Goal: Use online tool/utility: Utilize a website feature to perform a specific function

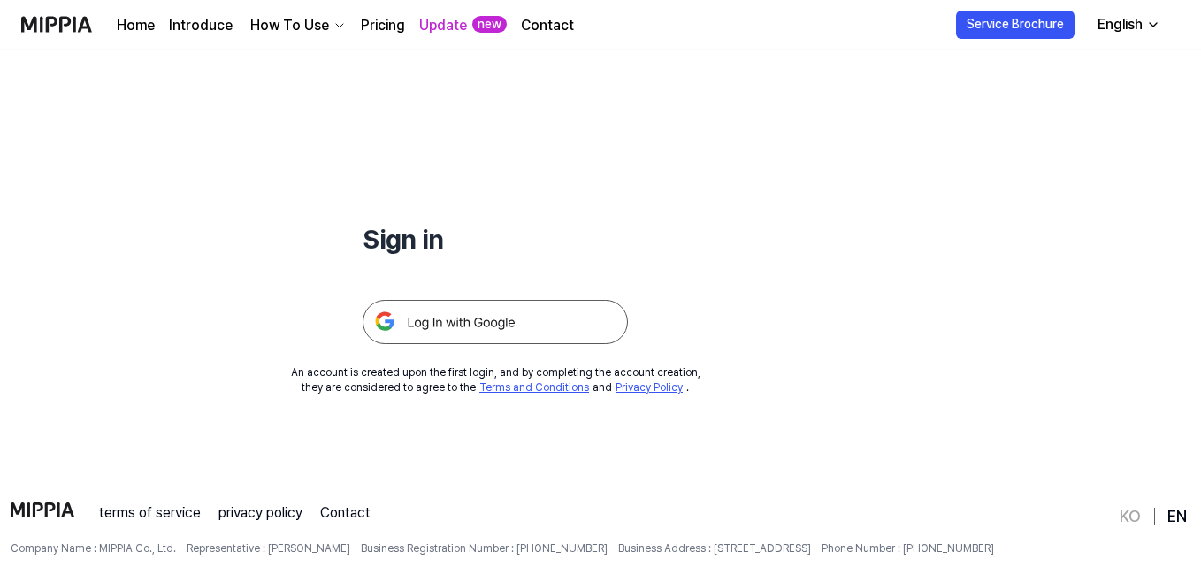
scroll to position [88, 0]
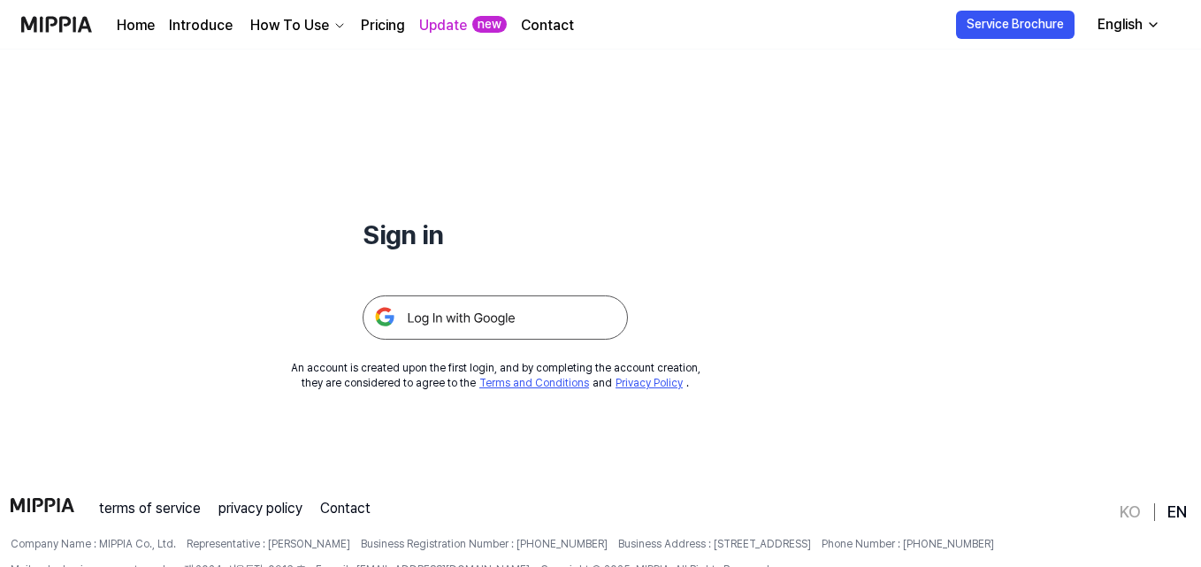
click at [489, 297] on img at bounding box center [495, 317] width 265 height 44
click at [487, 310] on img at bounding box center [495, 317] width 265 height 44
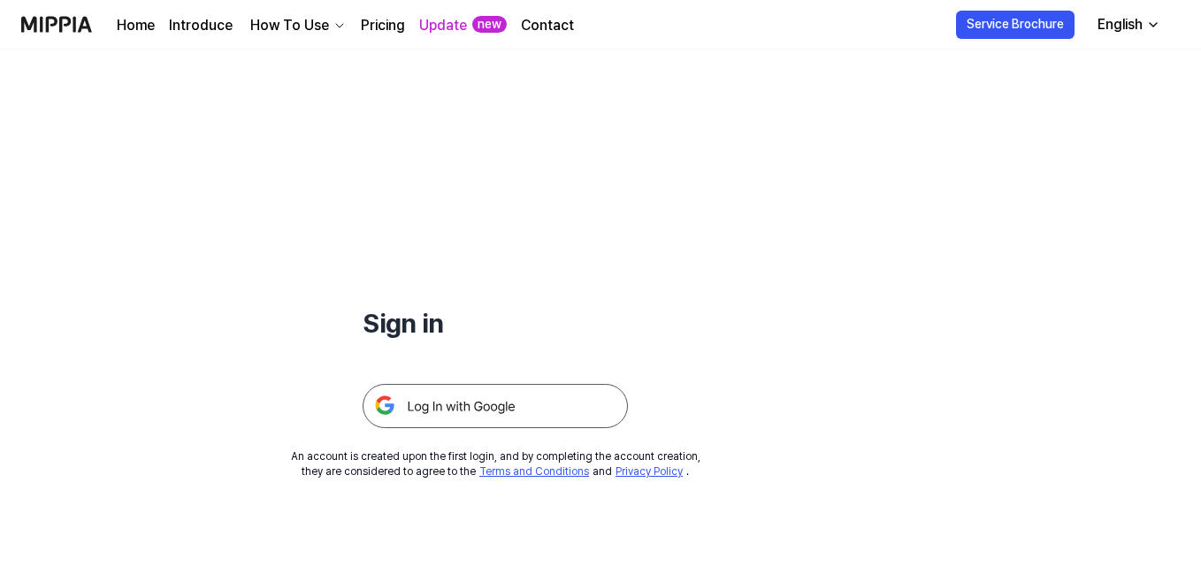
click at [470, 407] on img at bounding box center [495, 406] width 265 height 44
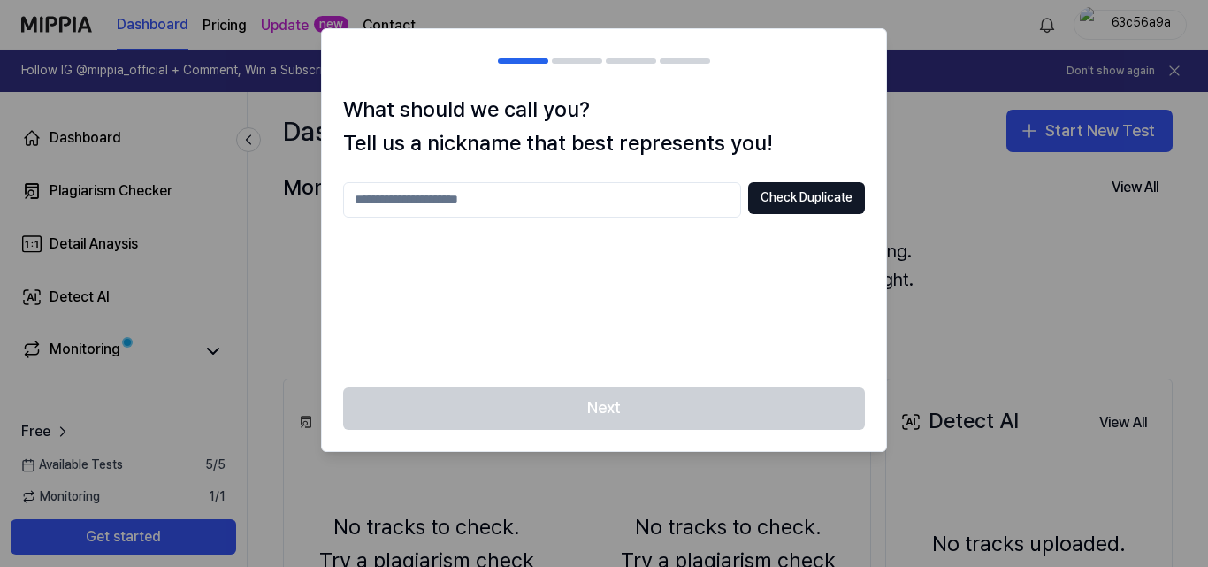
click at [463, 190] on input "text" at bounding box center [542, 199] width 398 height 35
type input "********"
click at [795, 200] on button "Check Duplicate" at bounding box center [806, 198] width 117 height 32
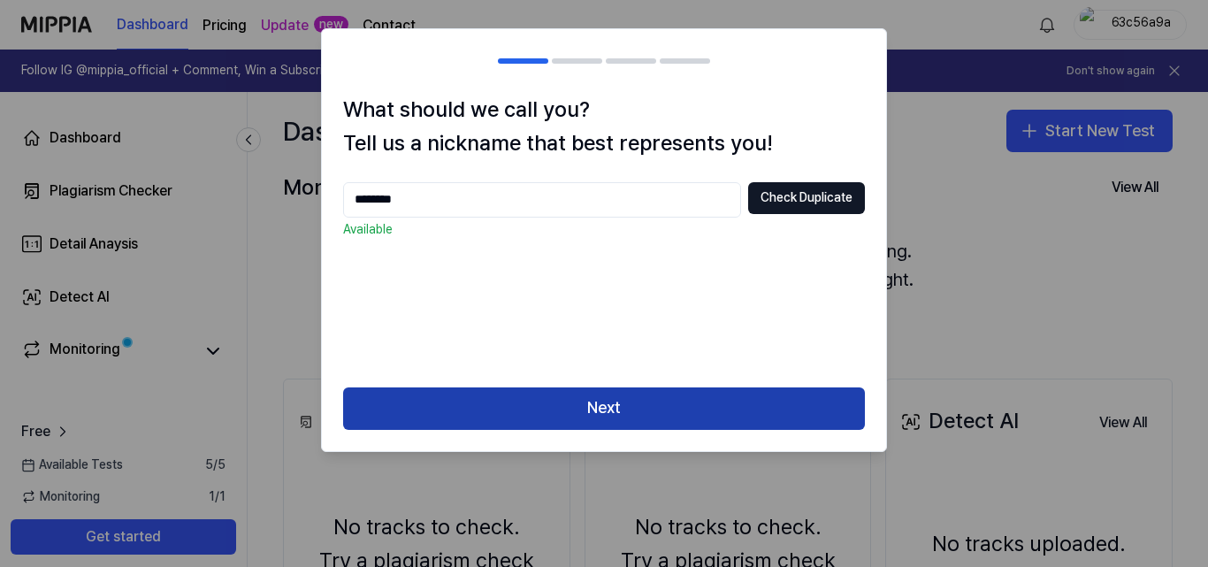
drag, startPoint x: 616, startPoint y: 427, endPoint x: 606, endPoint y: 411, distance: 18.7
click at [614, 427] on button "Next" at bounding box center [604, 408] width 522 height 42
click at [605, 410] on button "Next" at bounding box center [604, 408] width 522 height 42
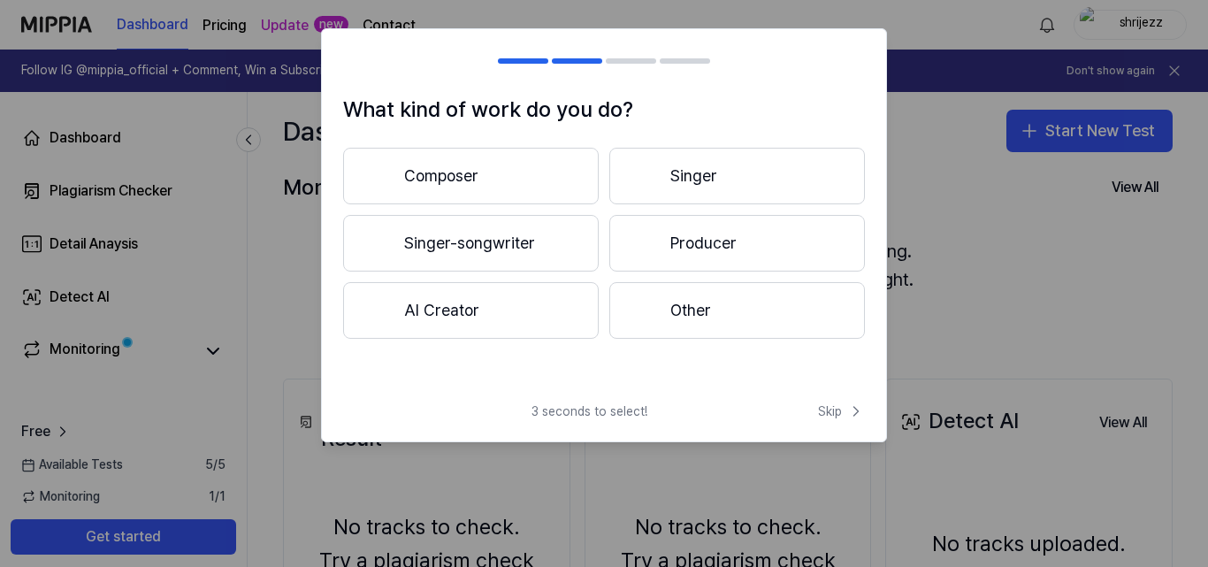
click at [698, 262] on button "Producer" at bounding box center [737, 243] width 256 height 57
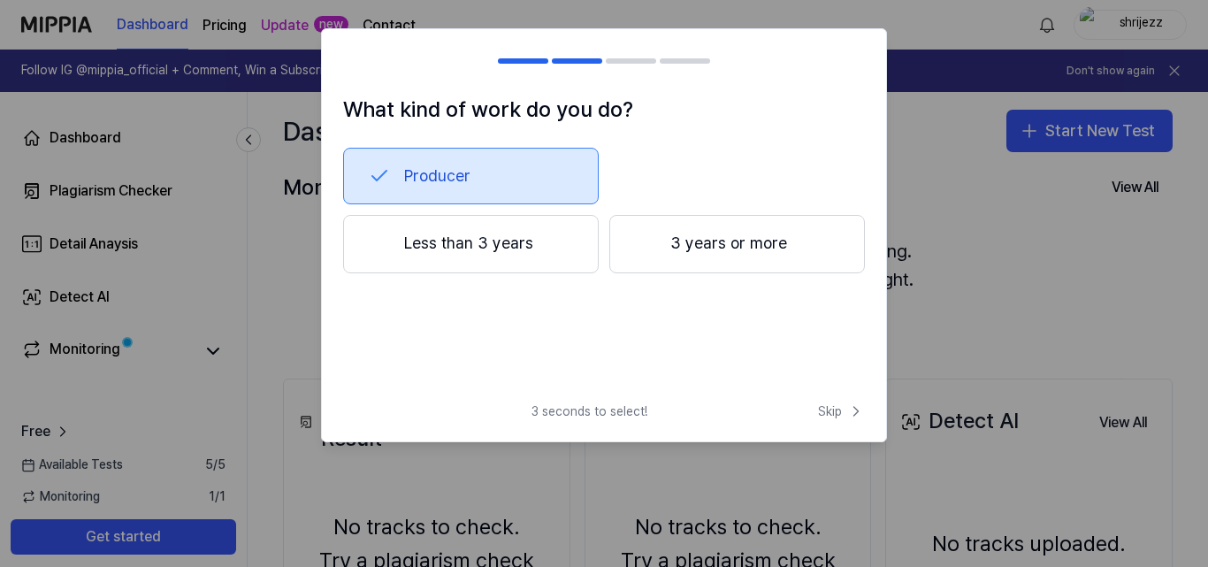
click at [659, 259] on button "3 years or more" at bounding box center [737, 244] width 256 height 58
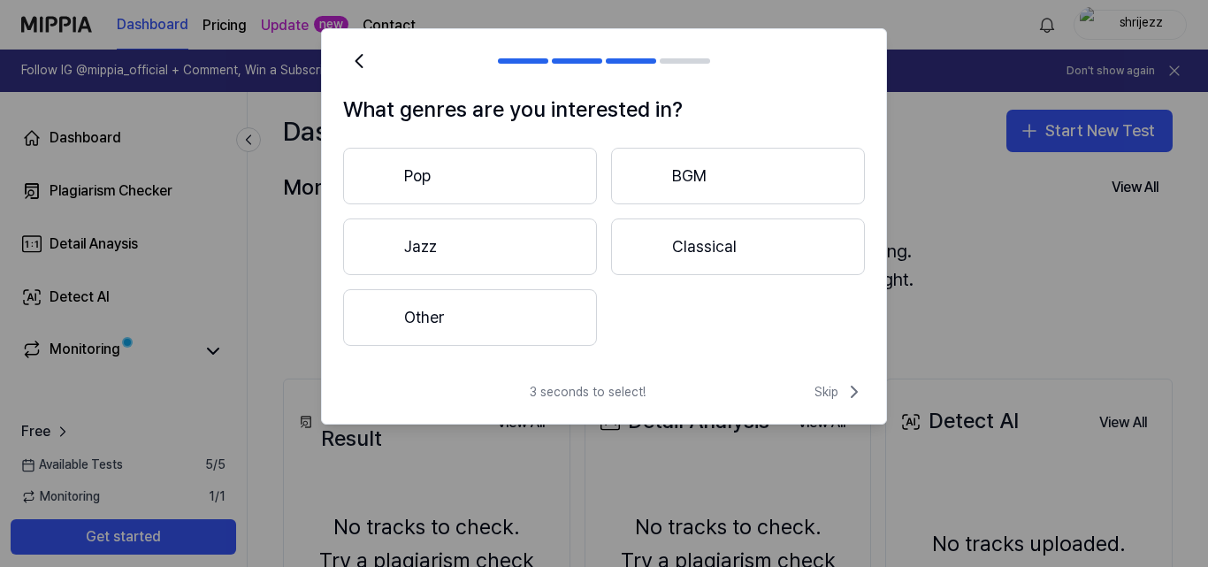
click at [681, 181] on button "BGM" at bounding box center [738, 176] width 254 height 57
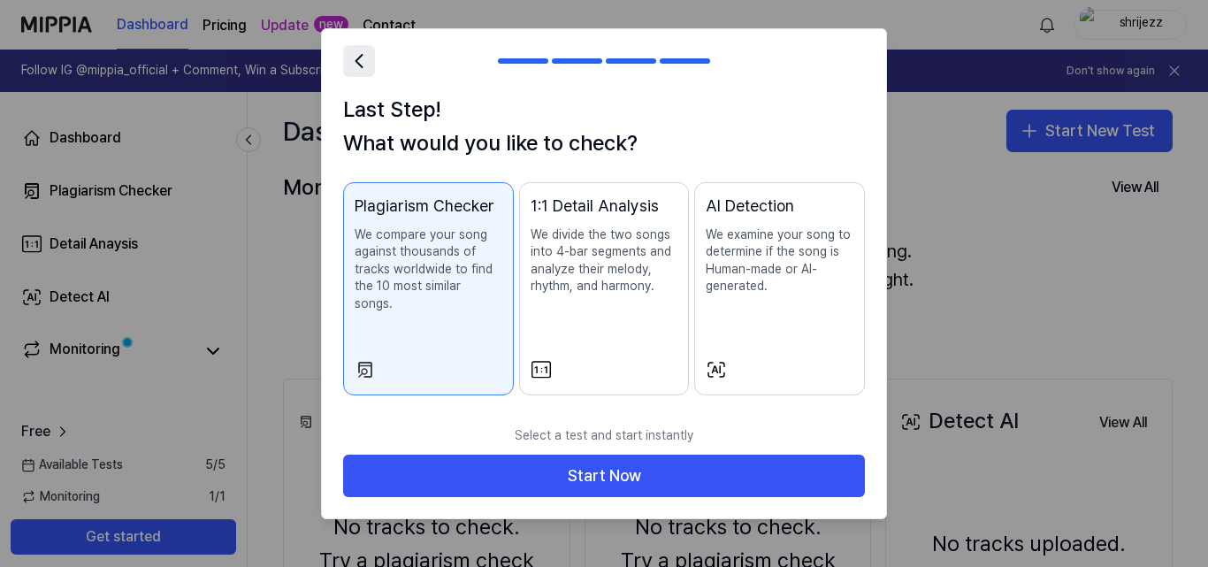
click at [363, 65] on icon at bounding box center [359, 61] width 25 height 25
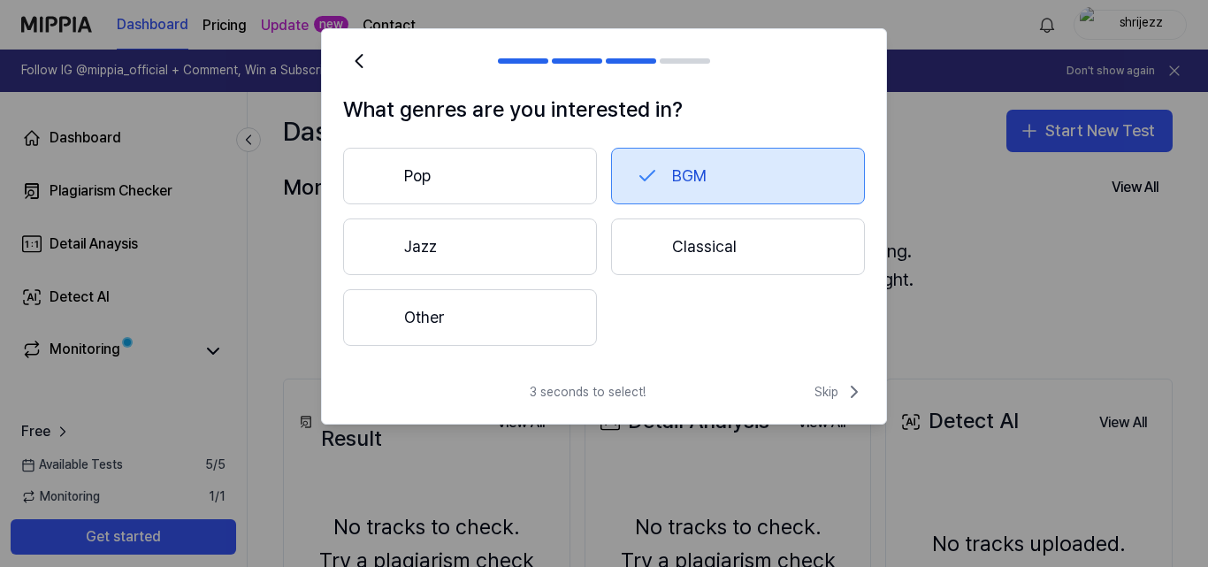
click at [546, 320] on button "Other" at bounding box center [470, 317] width 254 height 57
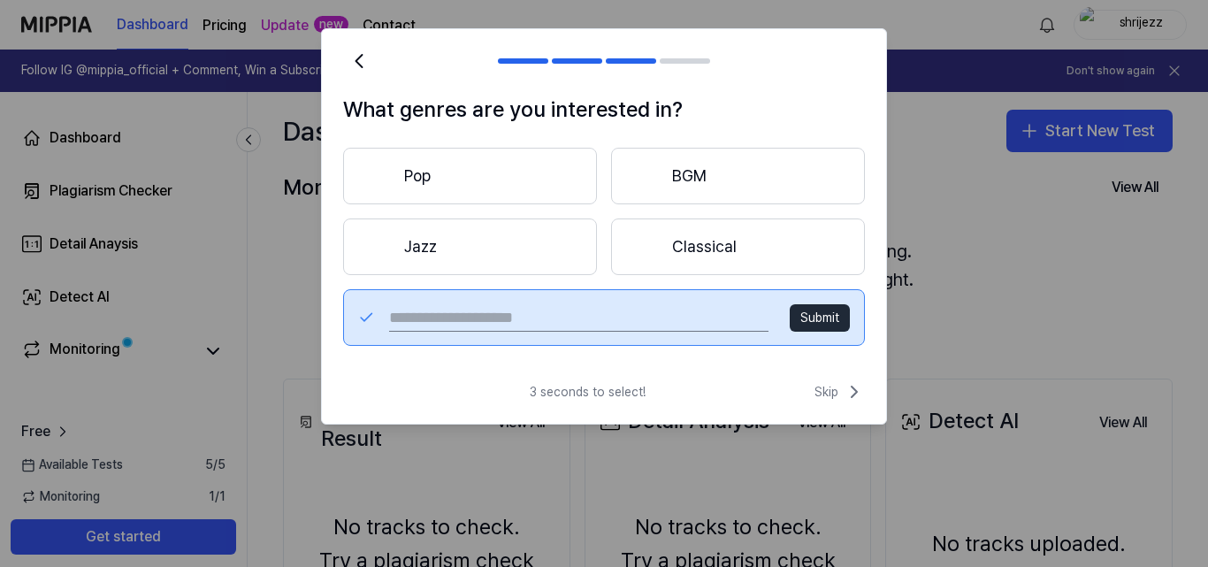
click at [543, 318] on input "text" at bounding box center [578, 317] width 379 height 28
type input "***"
click at [811, 317] on button "Submit" at bounding box center [820, 318] width 60 height 28
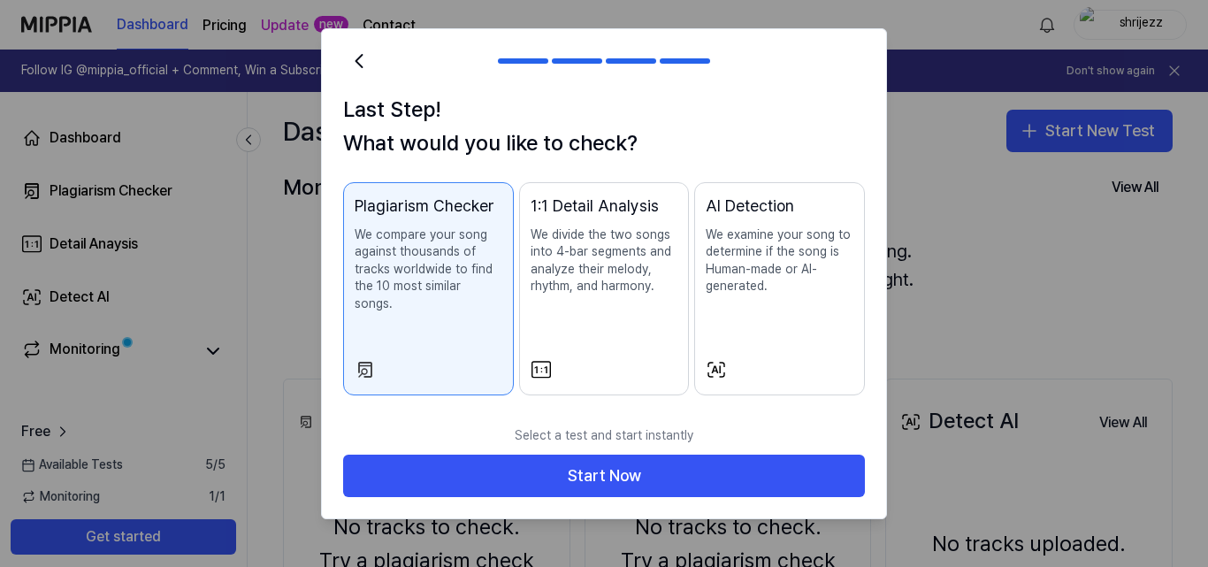
click at [774, 302] on div "AI Detection We examine your song to determine if the song is Human-made or AI-…" at bounding box center [780, 262] width 148 height 137
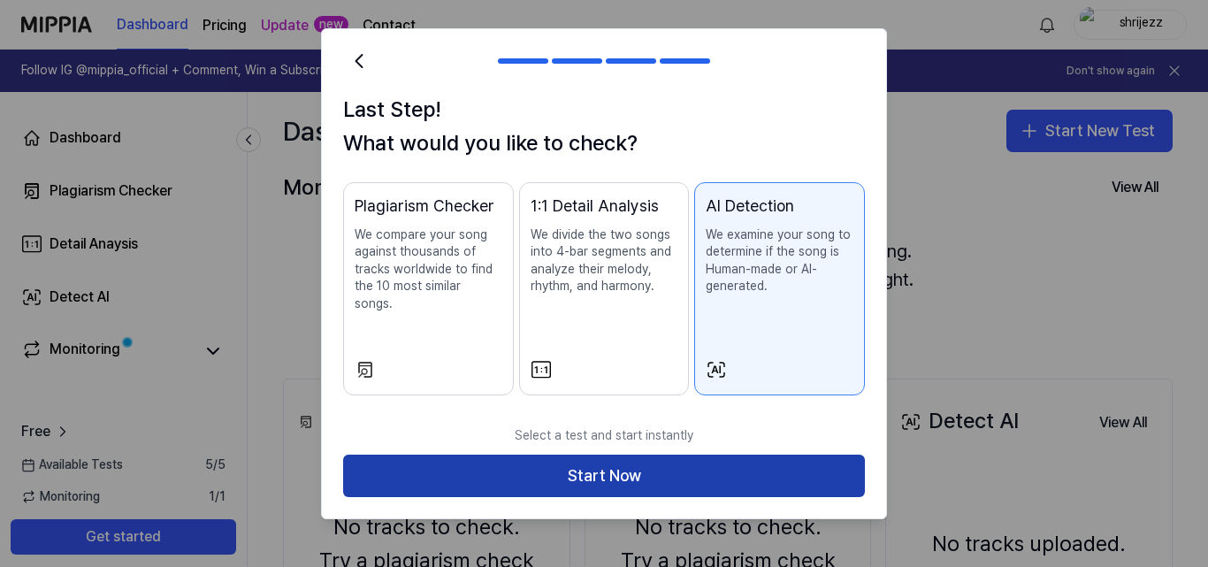
click at [646, 455] on button "Start Now" at bounding box center [604, 476] width 522 height 42
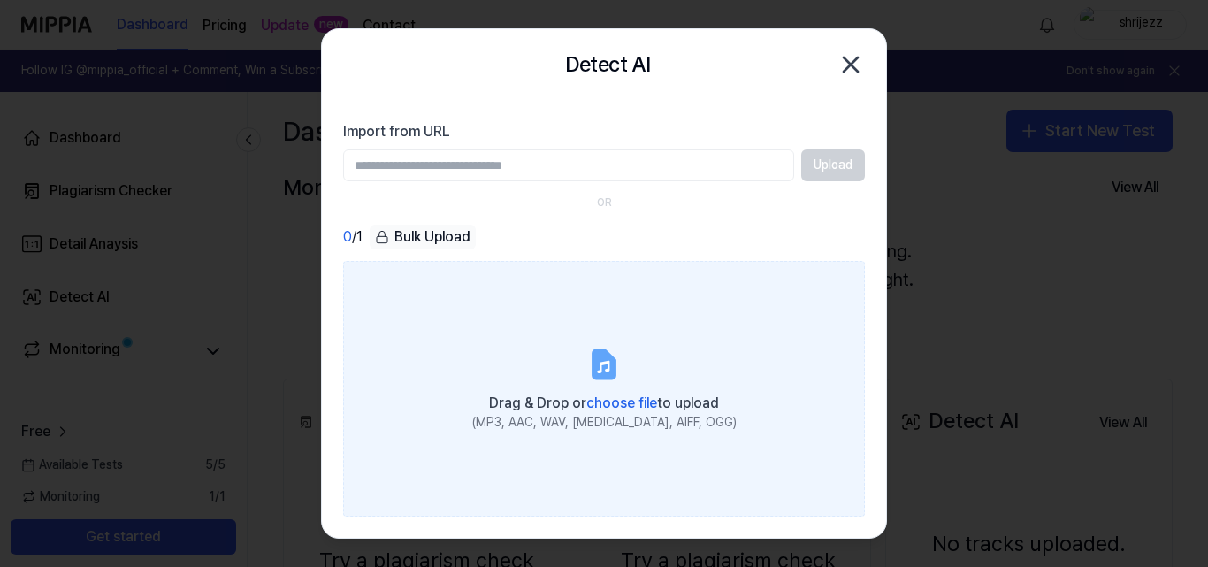
click at [619, 397] on span "choose file" at bounding box center [621, 403] width 71 height 17
click at [0, 0] on input "Drag & Drop or choose file to upload (MP3, AAC, WAV, FLAC, AIFF, OGG)" at bounding box center [0, 0] width 0 height 0
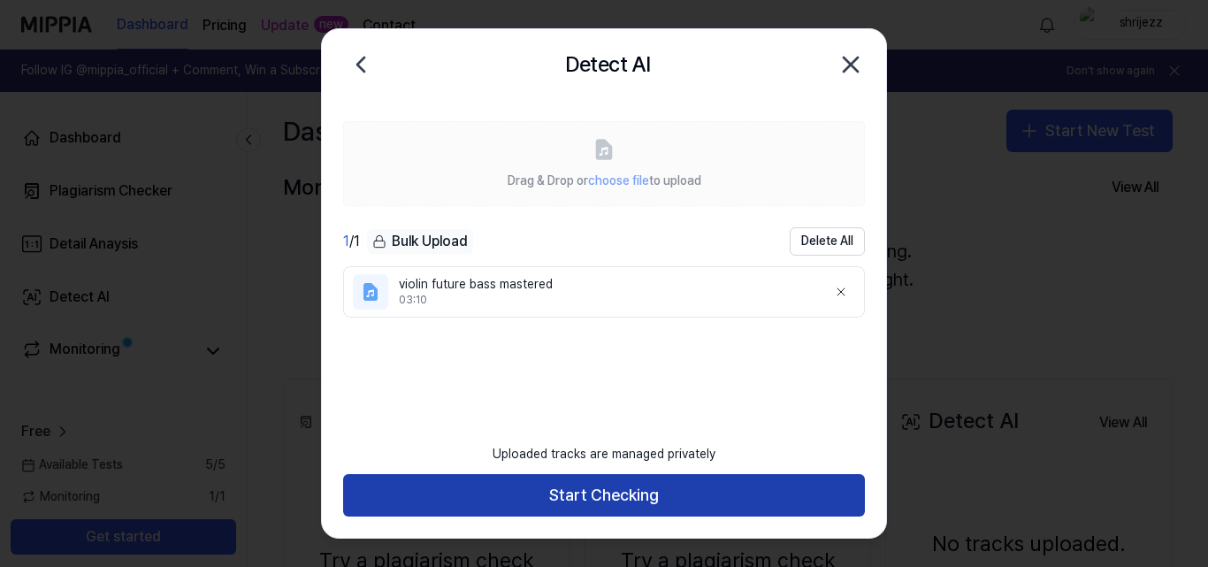
click at [625, 505] on button "Start Checking" at bounding box center [604, 495] width 522 height 42
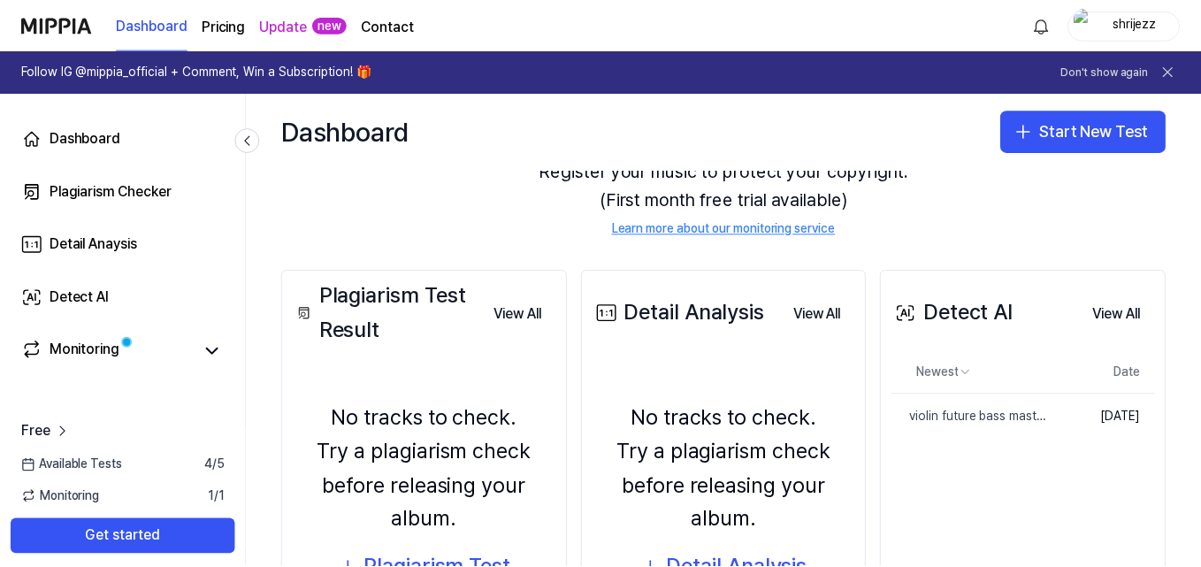
scroll to position [234, 0]
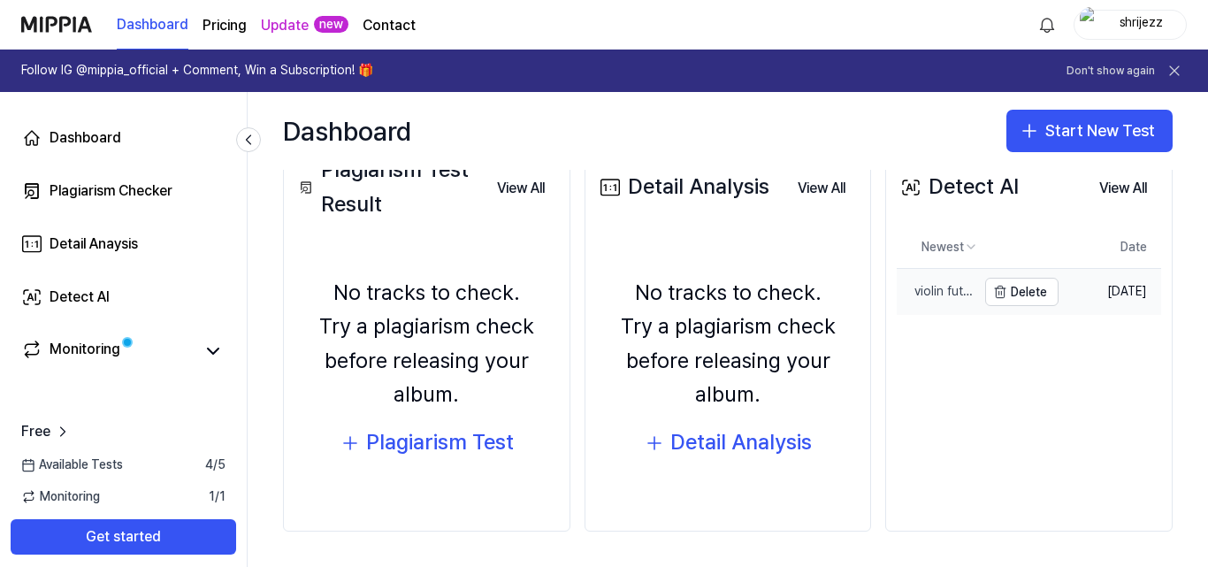
click at [936, 295] on div "violin future bass mastered" at bounding box center [937, 292] width 80 height 18
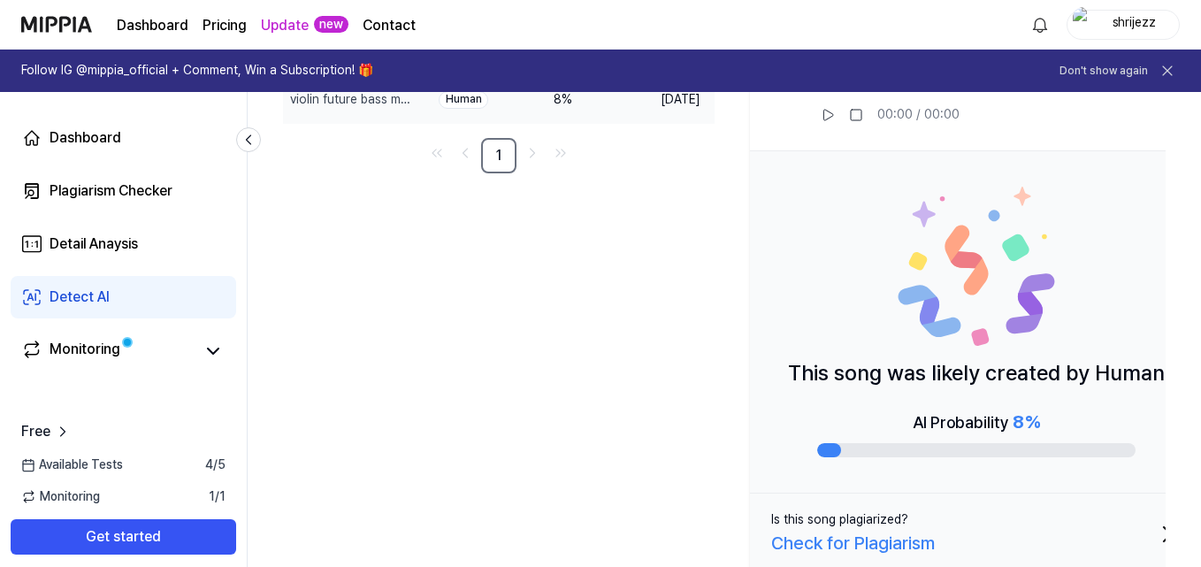
scroll to position [226, 0]
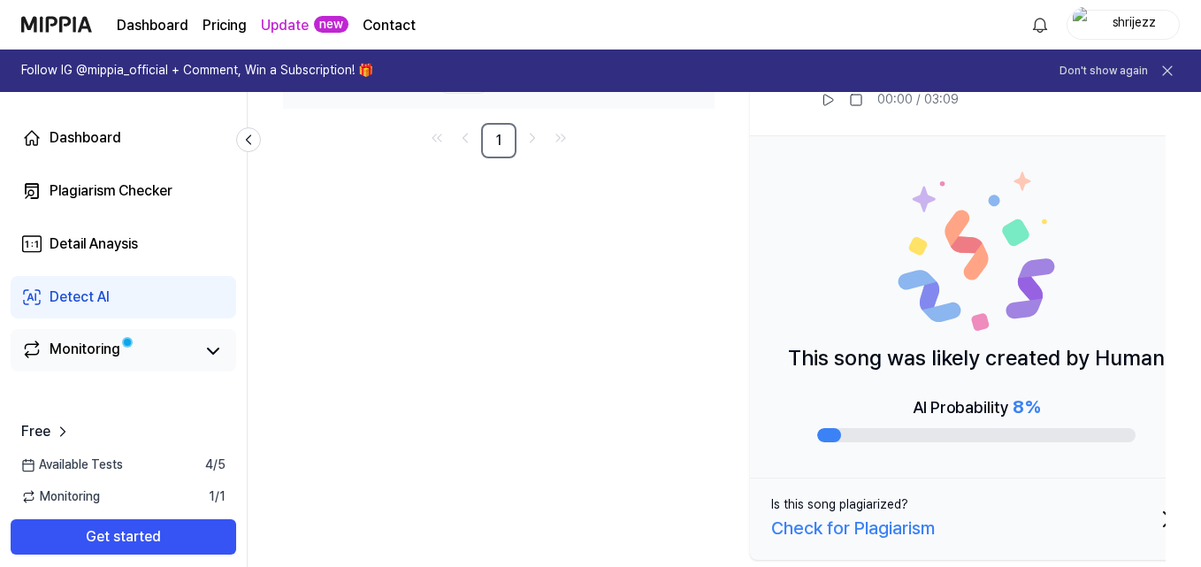
click at [183, 349] on link "Monitoring" at bounding box center [107, 351] width 172 height 25
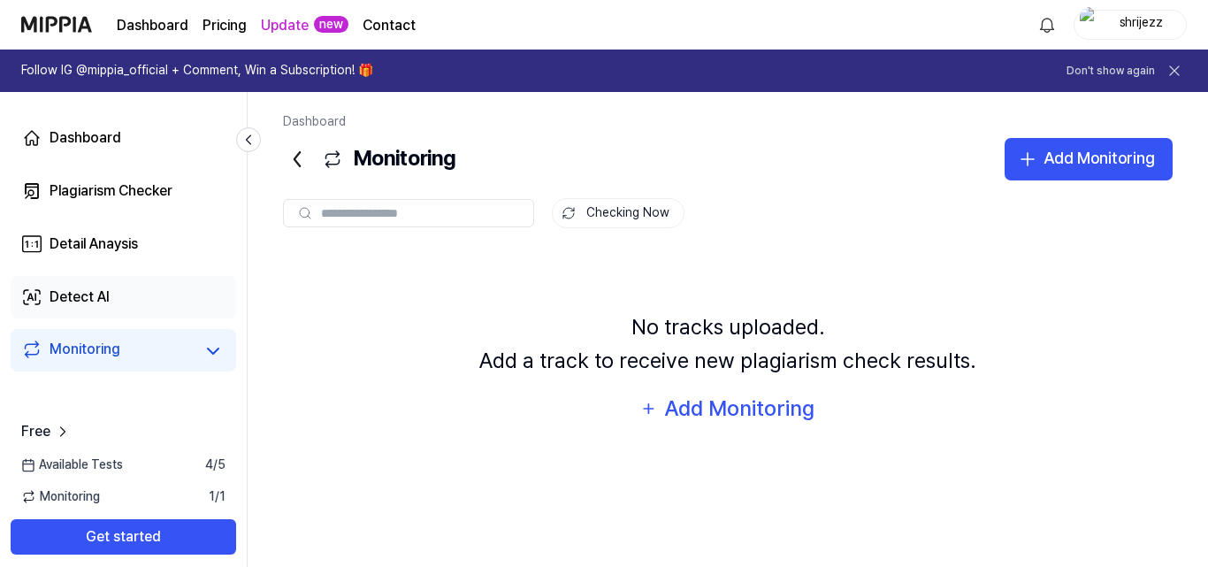
click at [64, 304] on div "Detect AI" at bounding box center [80, 297] width 60 height 21
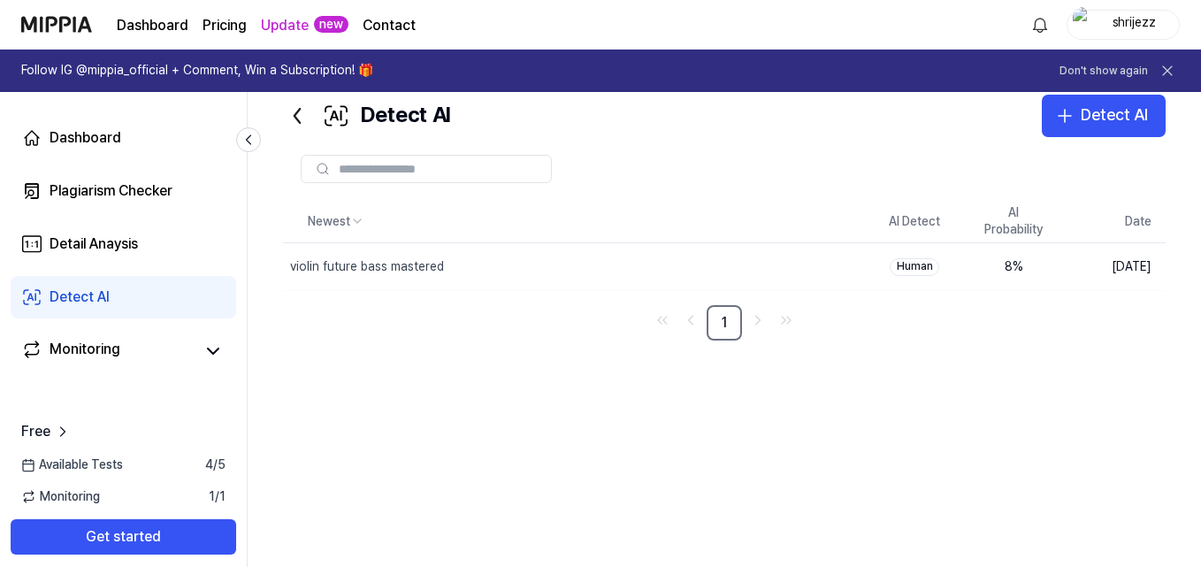
scroll to position [67, 0]
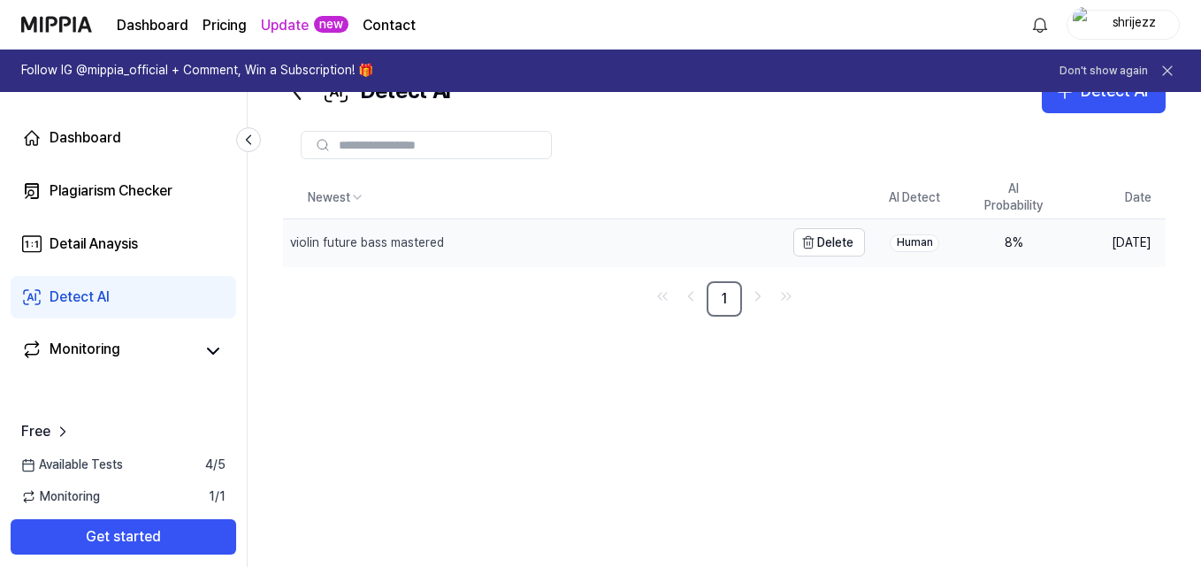
click at [323, 235] on div "violin future bass mastered" at bounding box center [367, 243] width 154 height 18
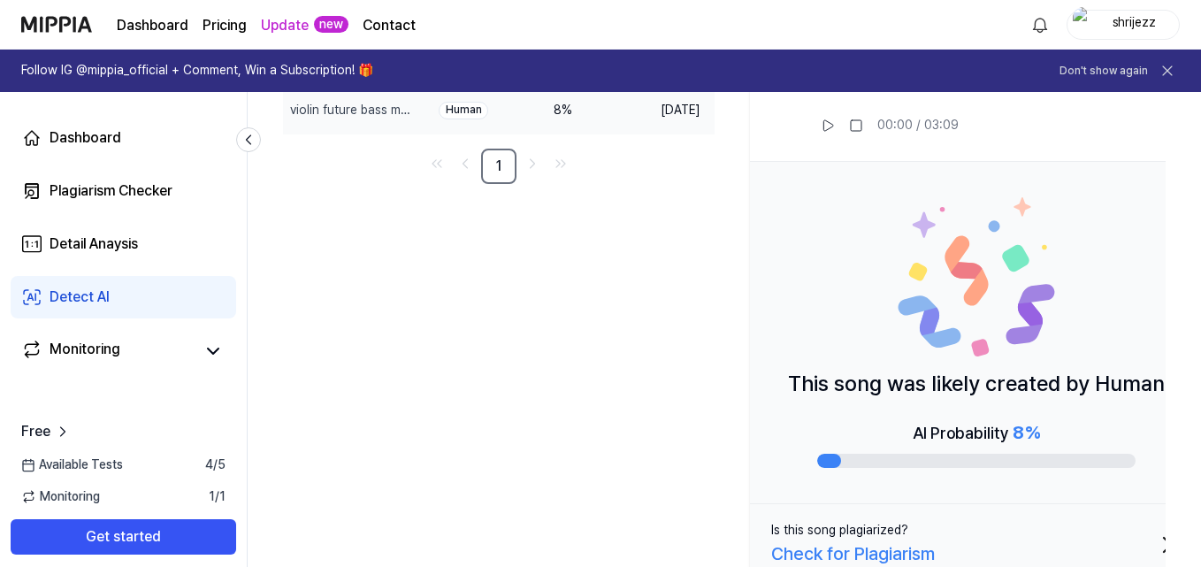
scroll to position [226, 0]
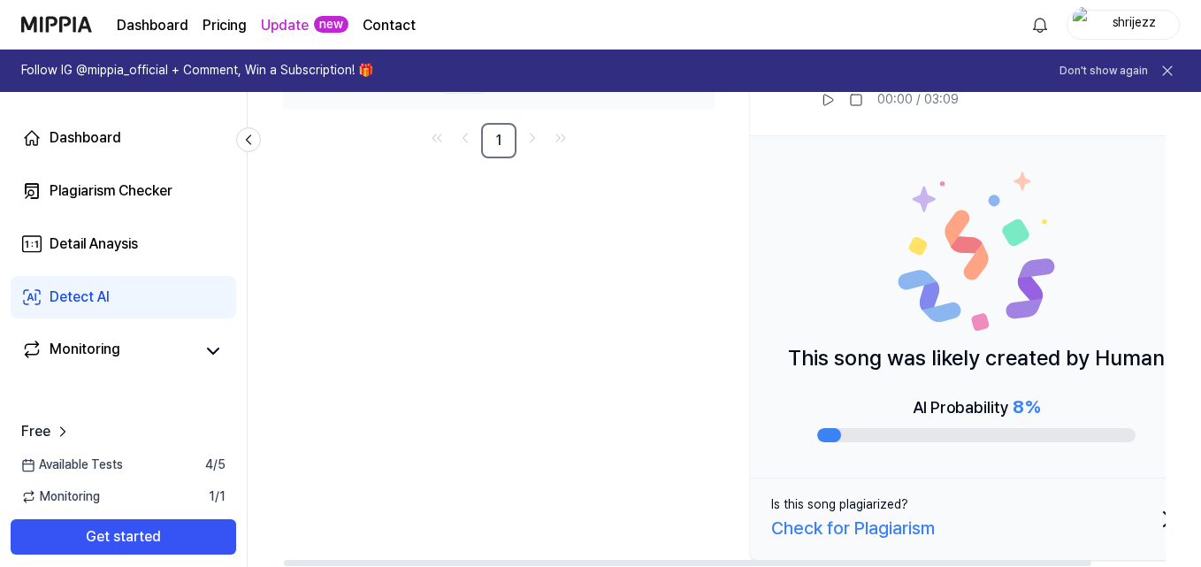
drag, startPoint x: 1044, startPoint y: 356, endPoint x: 959, endPoint y: 378, distance: 87.5
click at [1017, 358] on p "This song was likely created by Human" at bounding box center [976, 358] width 377 height 34
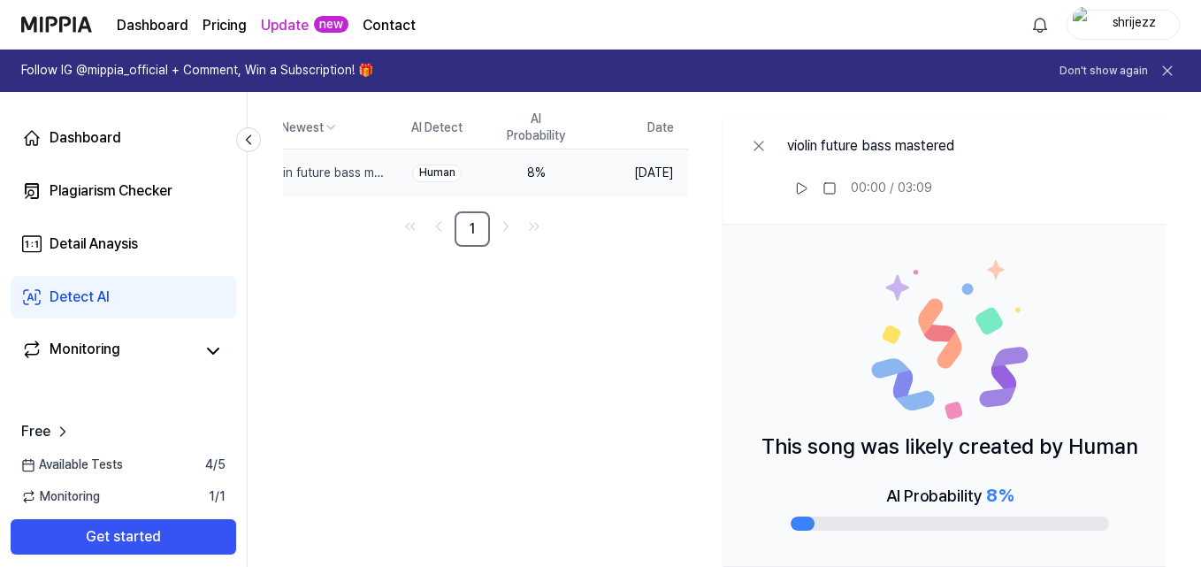
scroll to position [0, 80]
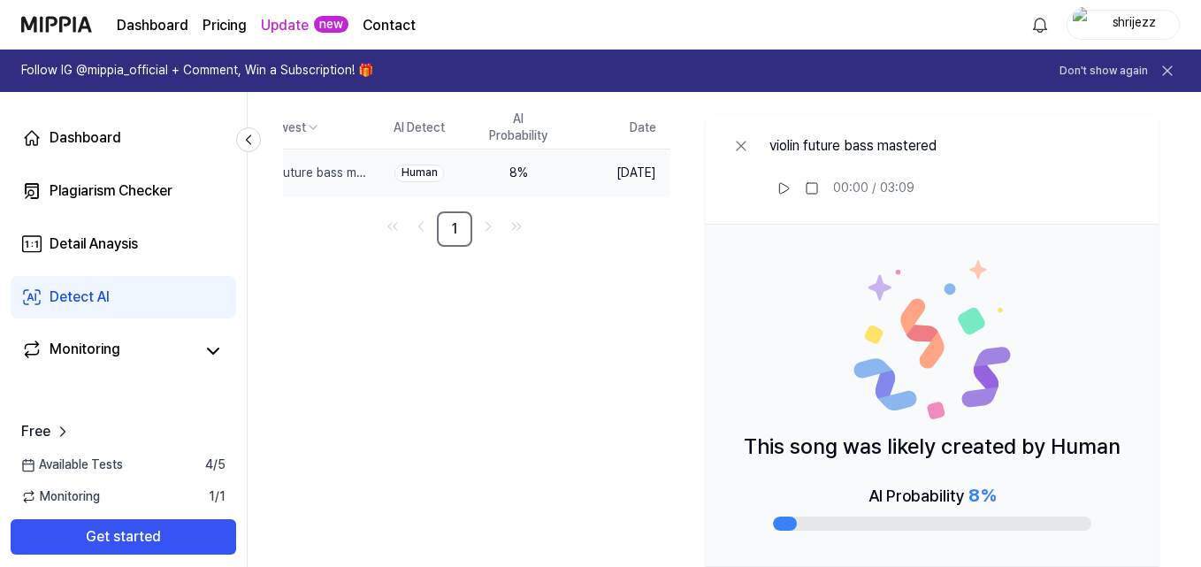
drag, startPoint x: 832, startPoint y: 305, endPoint x: 672, endPoint y: 284, distance: 161.5
click at [672, 284] on div "Newest AI Detect AI Probability Date violin future bass mastered Delete Human 8…" at bounding box center [702, 381] width 927 height 548
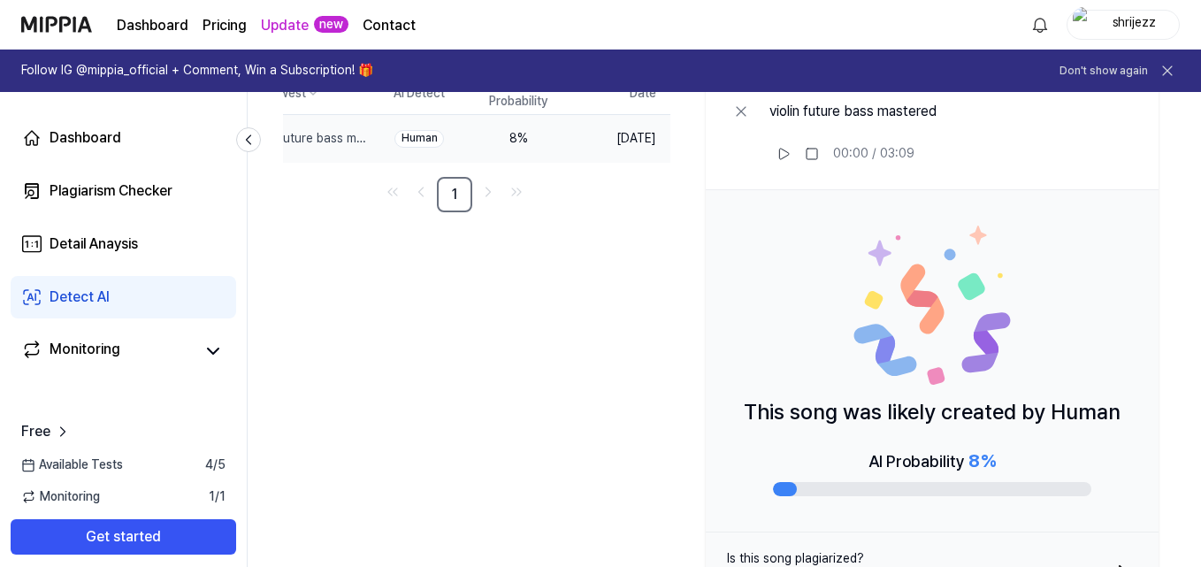
scroll to position [226, 0]
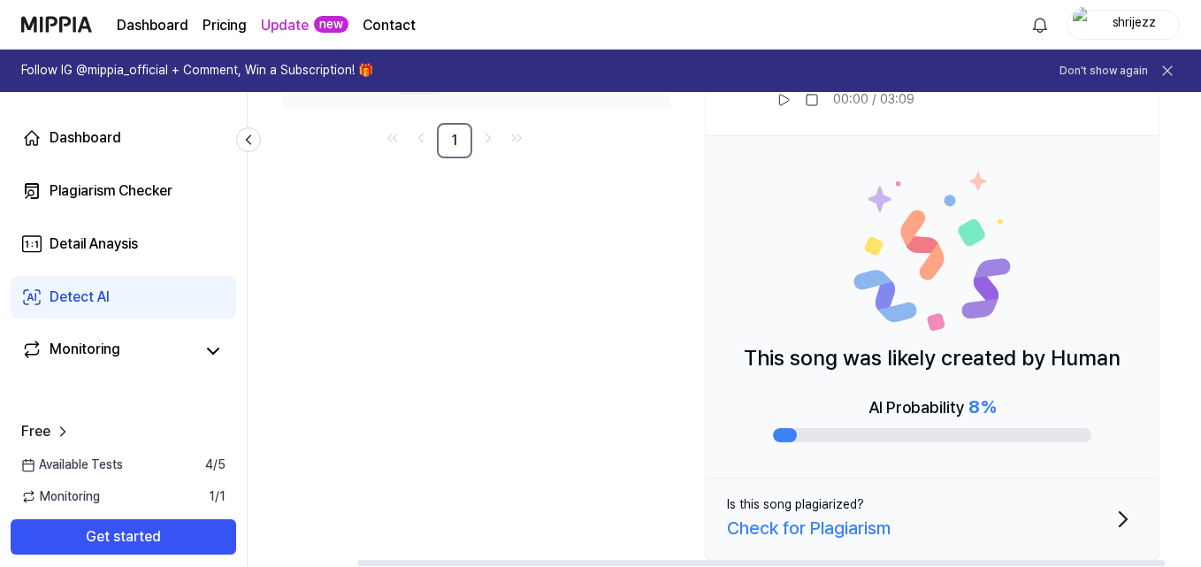
click at [1127, 513] on icon "button" at bounding box center [1123, 519] width 28 height 28
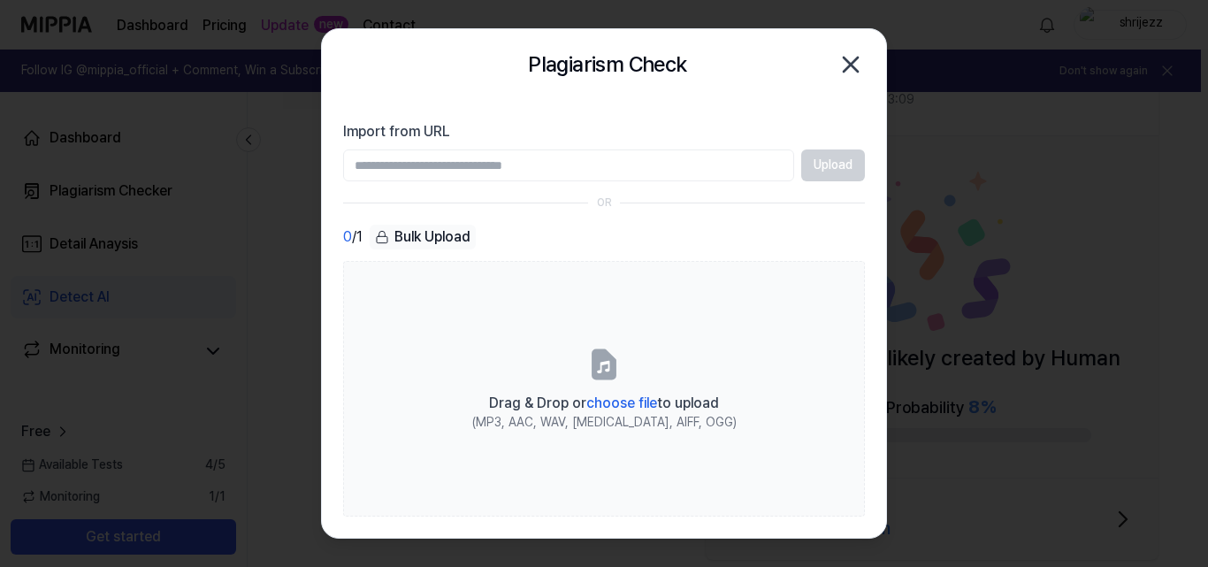
drag, startPoint x: 843, startPoint y: 70, endPoint x: 614, endPoint y: 1, distance: 239.3
click at [843, 69] on icon "button" at bounding box center [851, 64] width 28 height 28
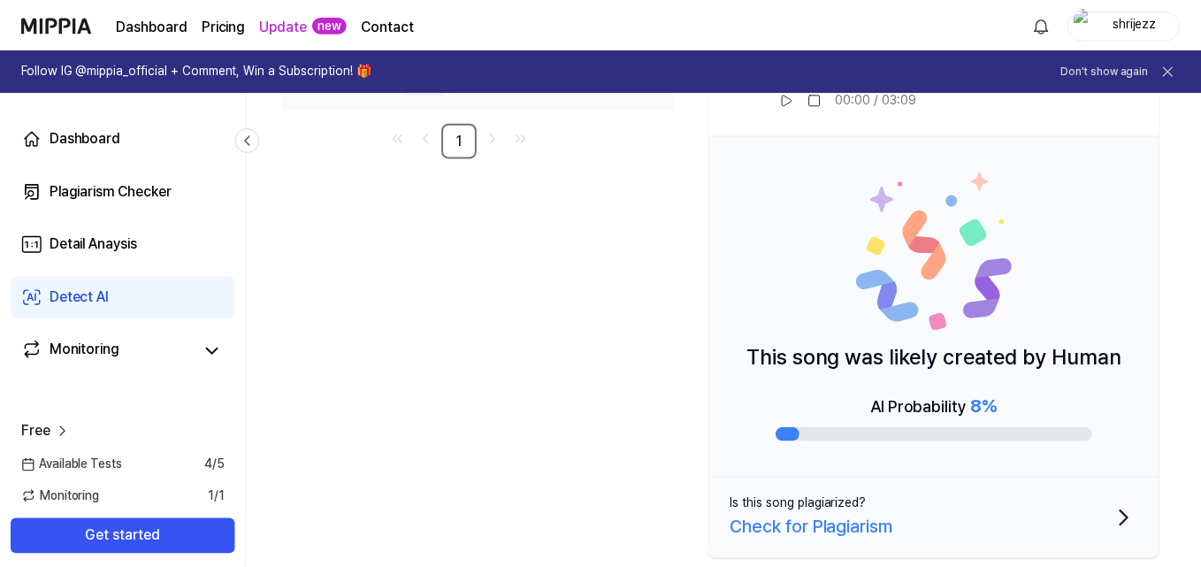
scroll to position [0, 73]
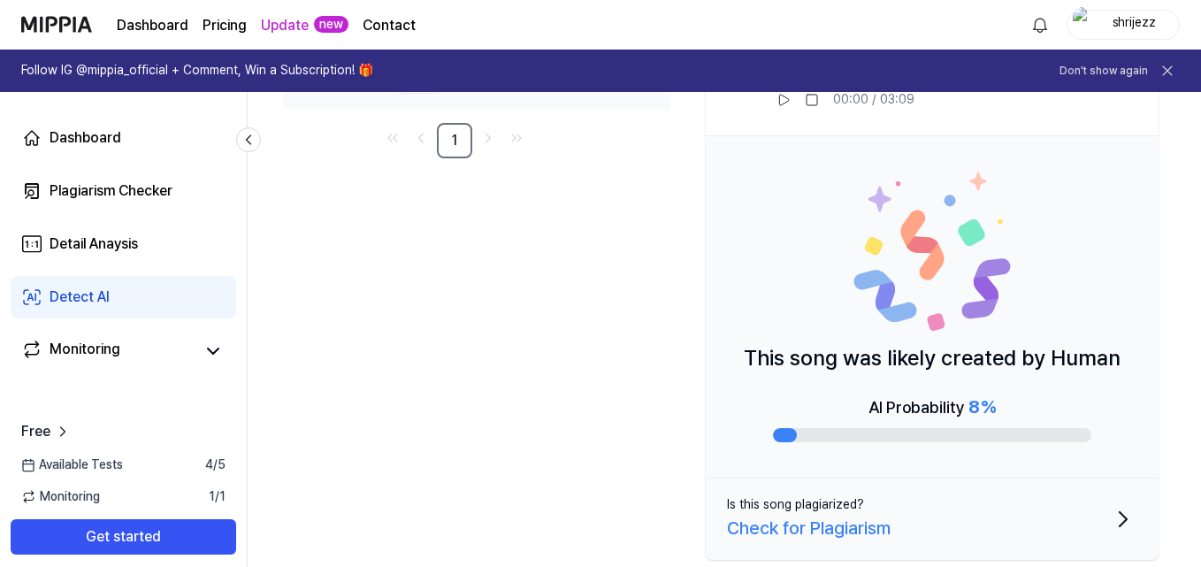
click at [1172, 74] on icon at bounding box center [1168, 71] width 18 height 18
